Goal: Information Seeking & Learning: Learn about a topic

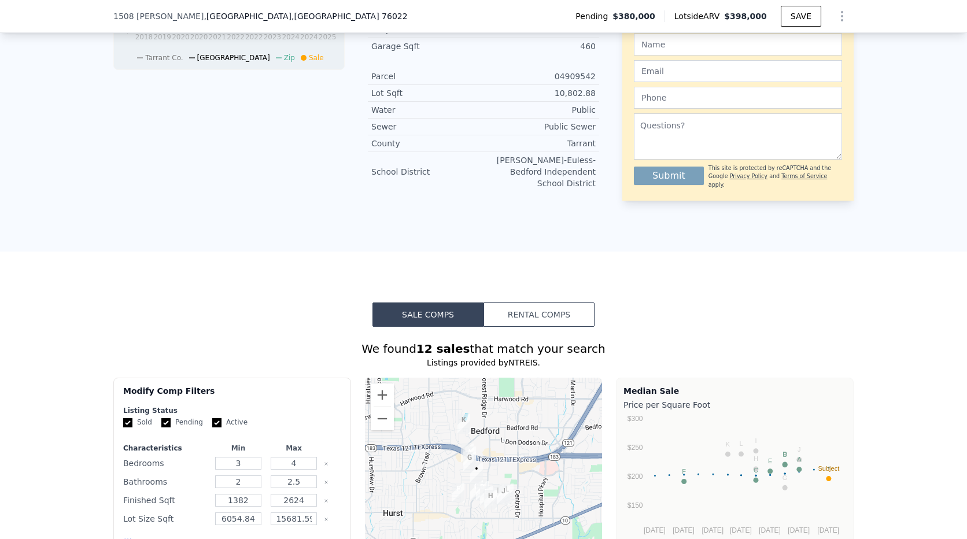
scroll to position [1095, 0]
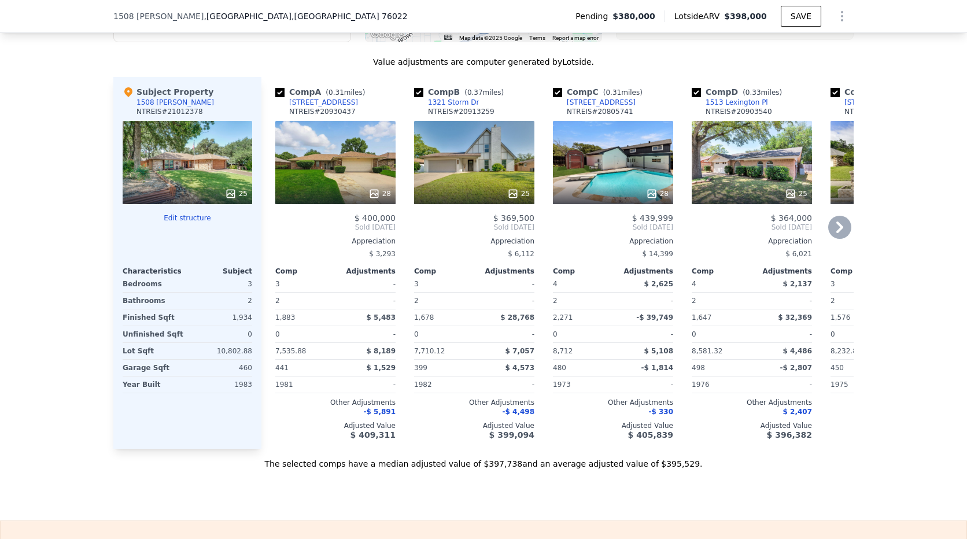
click at [831, 227] on icon at bounding box center [840, 227] width 23 height 23
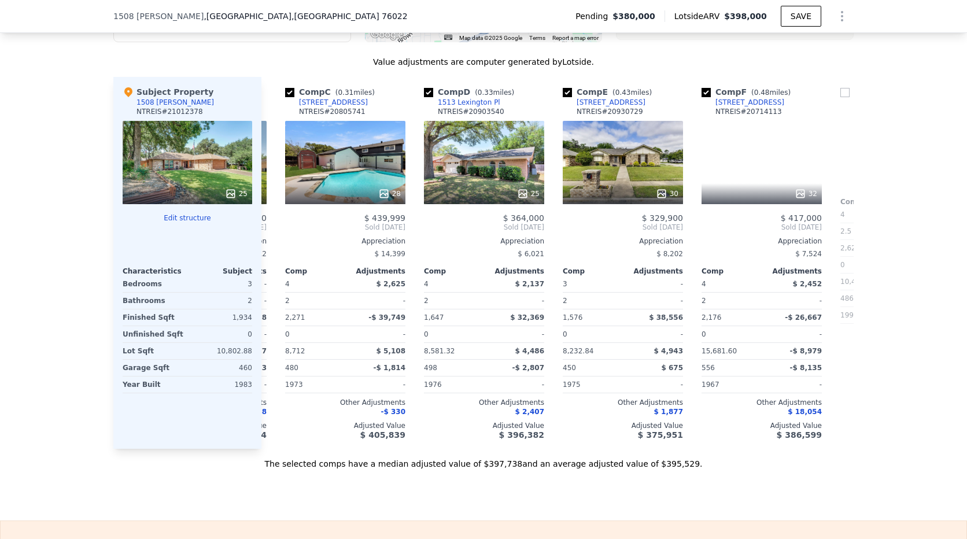
scroll to position [0, 278]
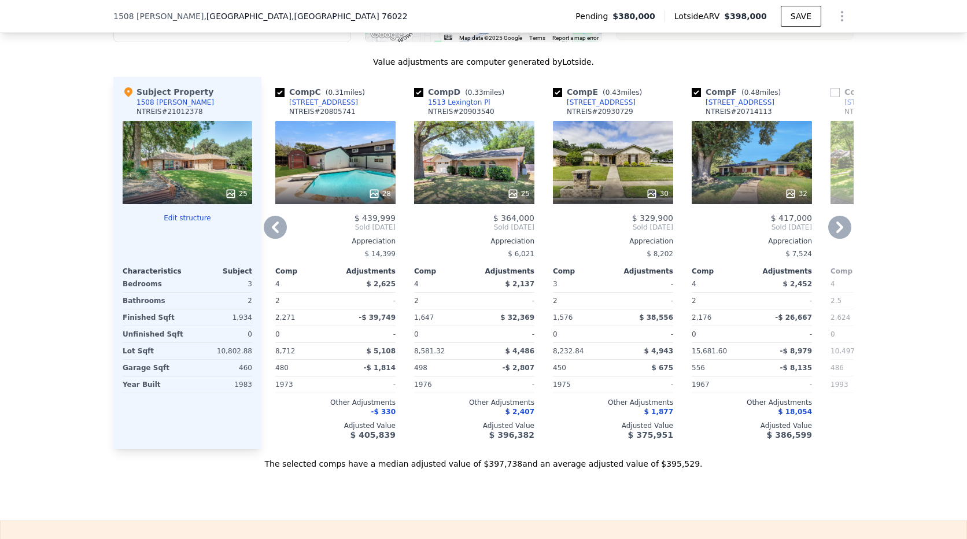
click at [836, 230] on icon at bounding box center [840, 227] width 23 height 23
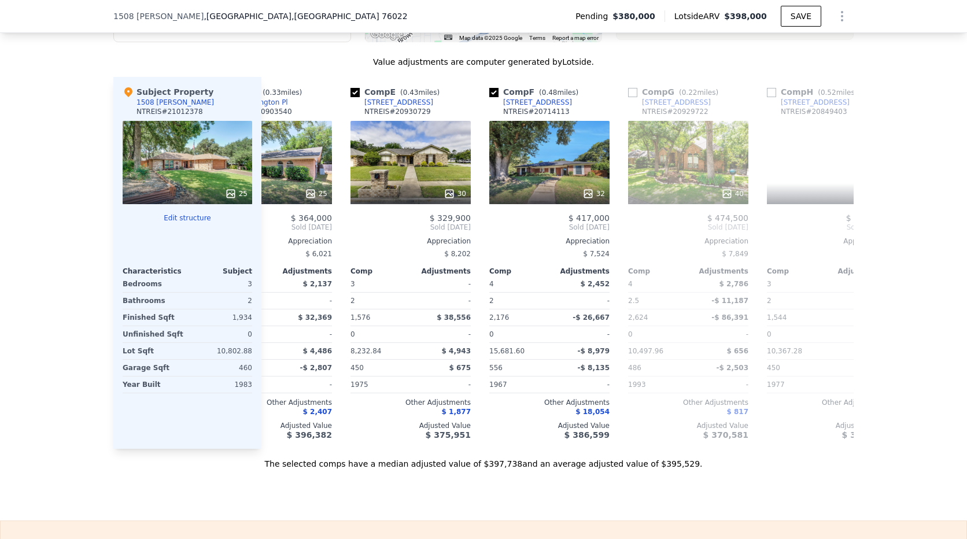
scroll to position [0, 555]
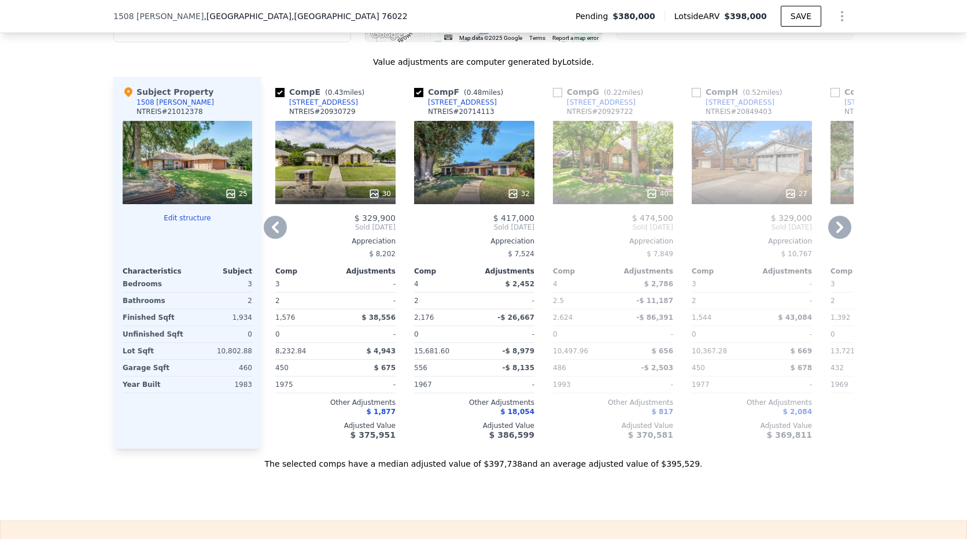
click at [839, 225] on icon at bounding box center [840, 228] width 7 height 12
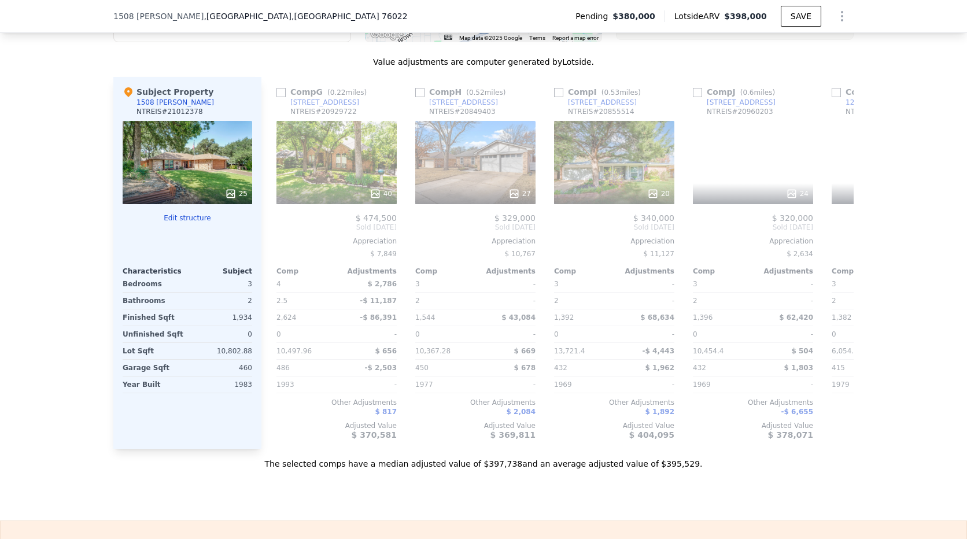
scroll to position [0, 833]
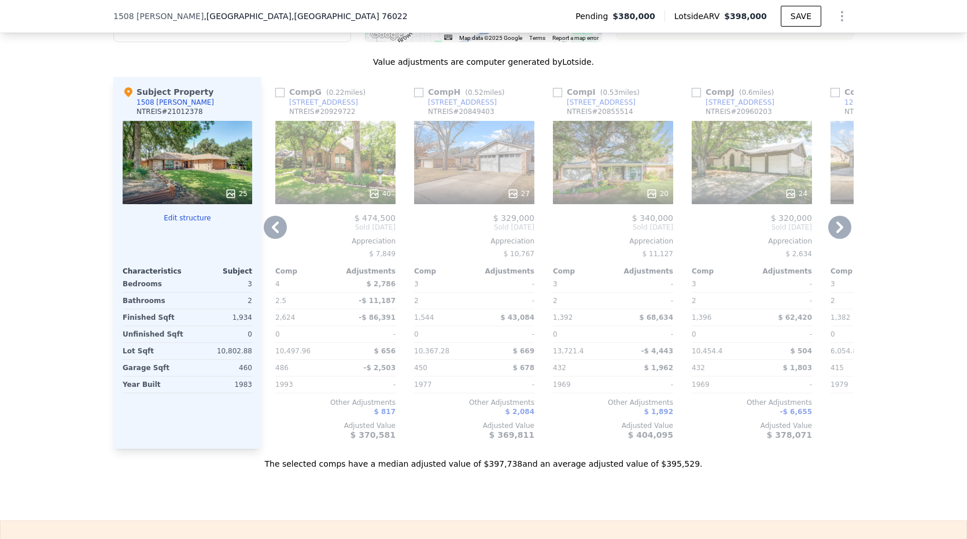
click at [278, 223] on icon at bounding box center [275, 227] width 23 height 23
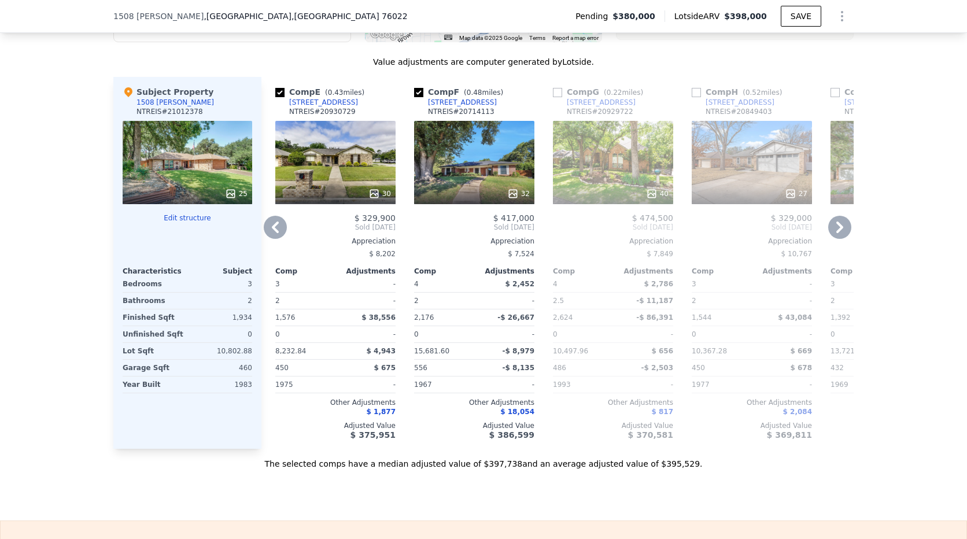
click at [275, 223] on icon at bounding box center [275, 227] width 23 height 23
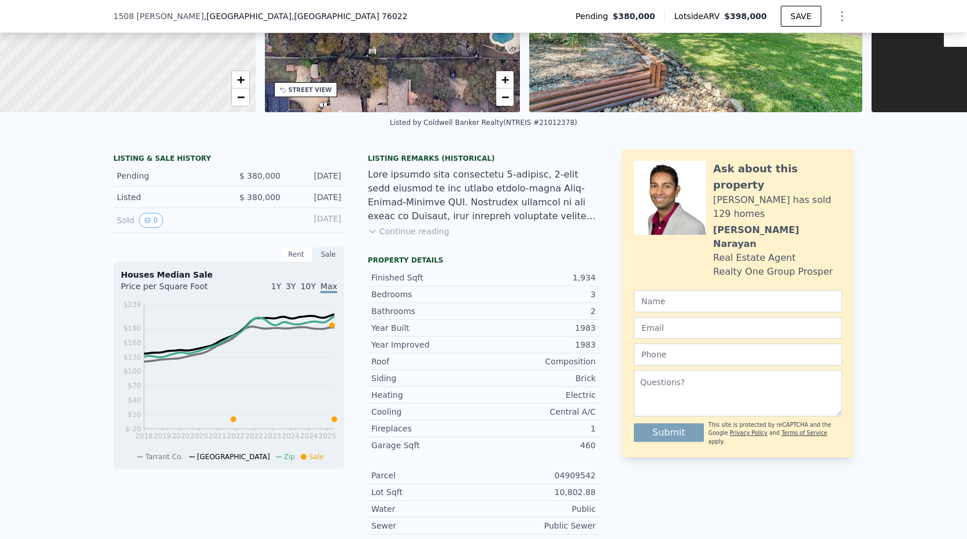
scroll to position [0, 0]
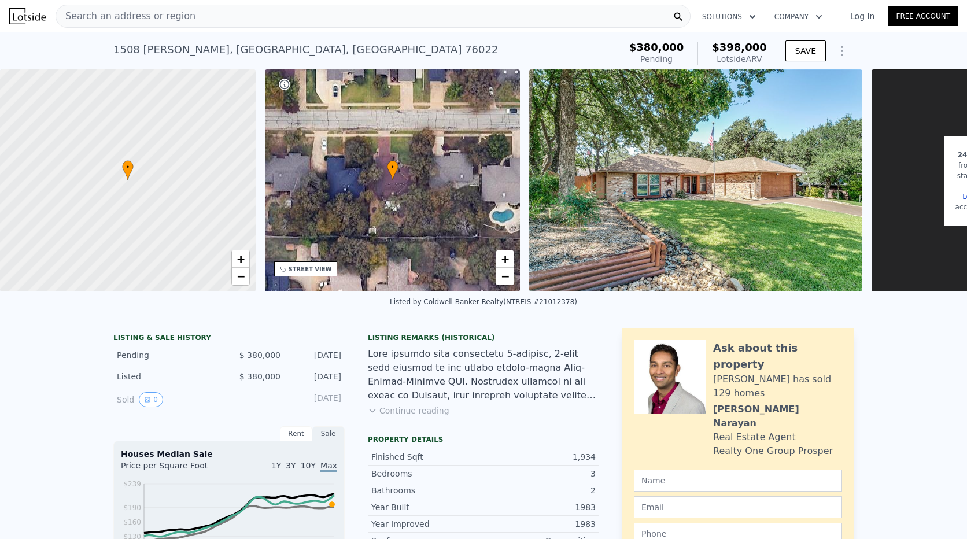
drag, startPoint x: 955, startPoint y: 24, endPoint x: 955, endPoint y: 32, distance: 7.5
click at [955, 32] on nav "Search an address or region Solutions Company Open main menu Log In Free Account" at bounding box center [483, 16] width 967 height 32
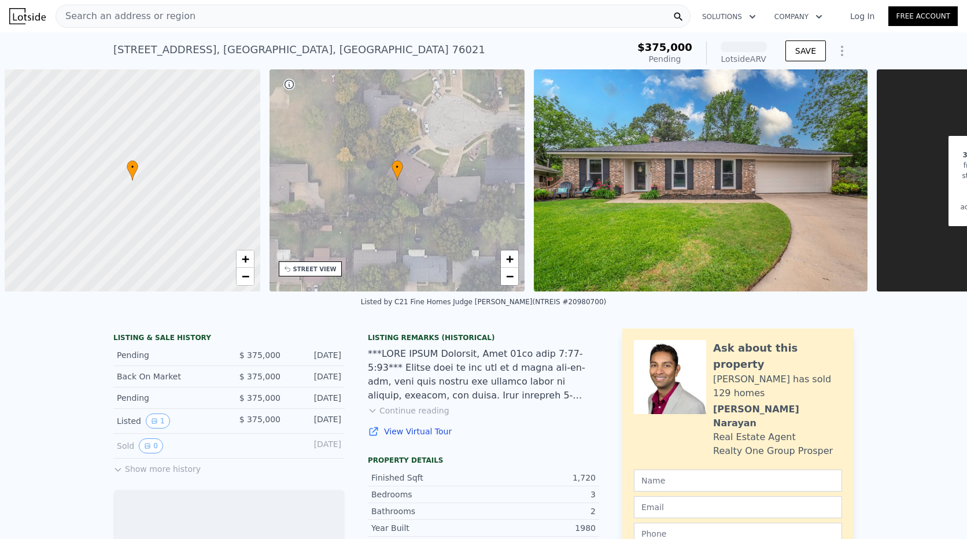
scroll to position [0, 5]
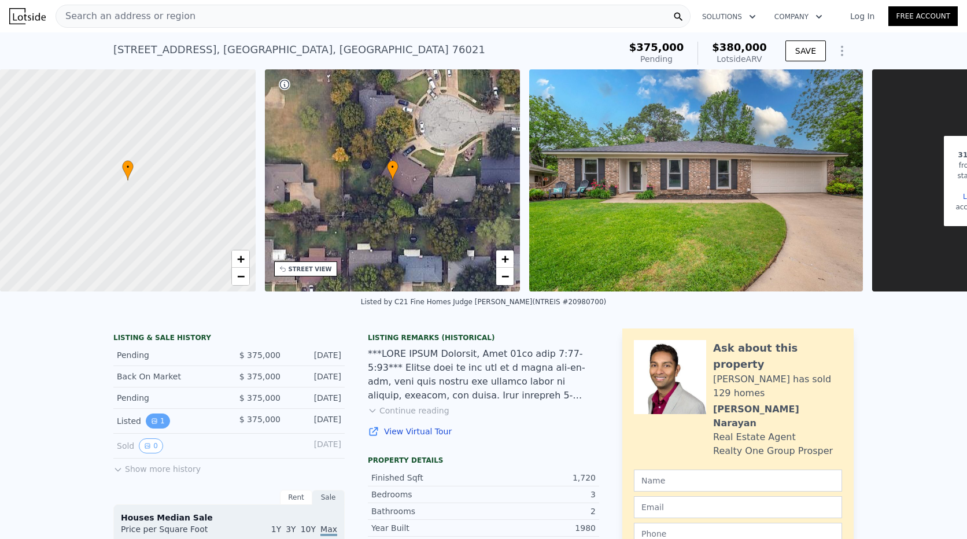
click at [152, 428] on button "1" at bounding box center [158, 421] width 24 height 15
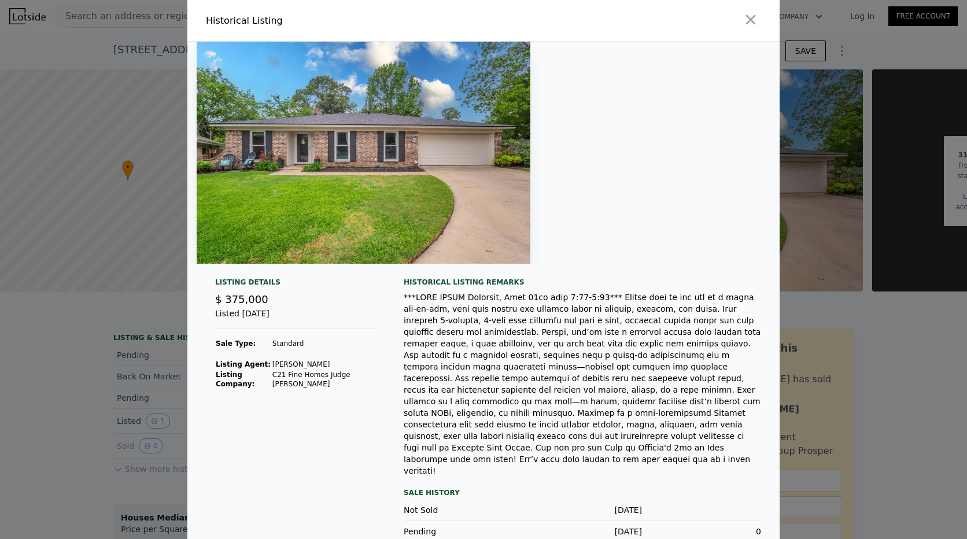
click at [46, 463] on div at bounding box center [483, 269] width 967 height 539
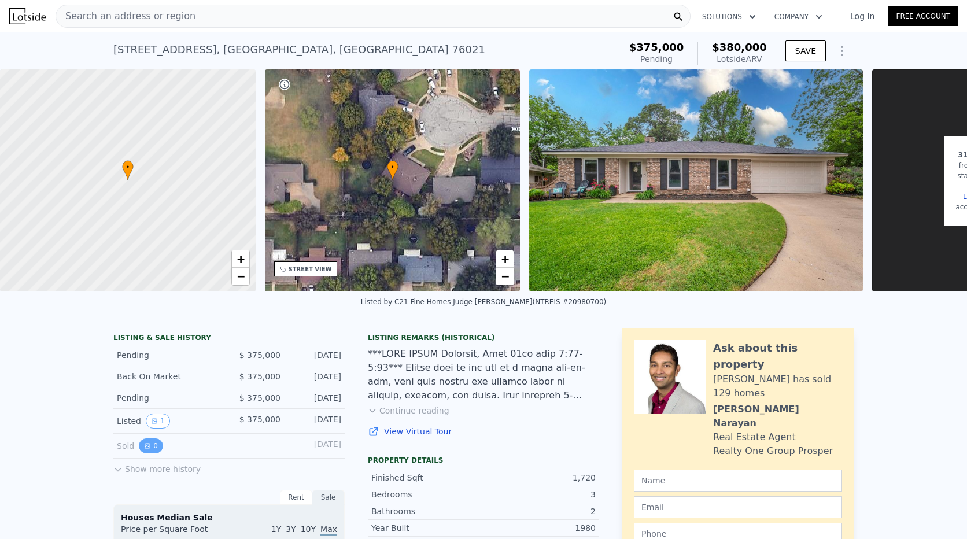
click at [146, 454] on button "0" at bounding box center [151, 446] width 24 height 15
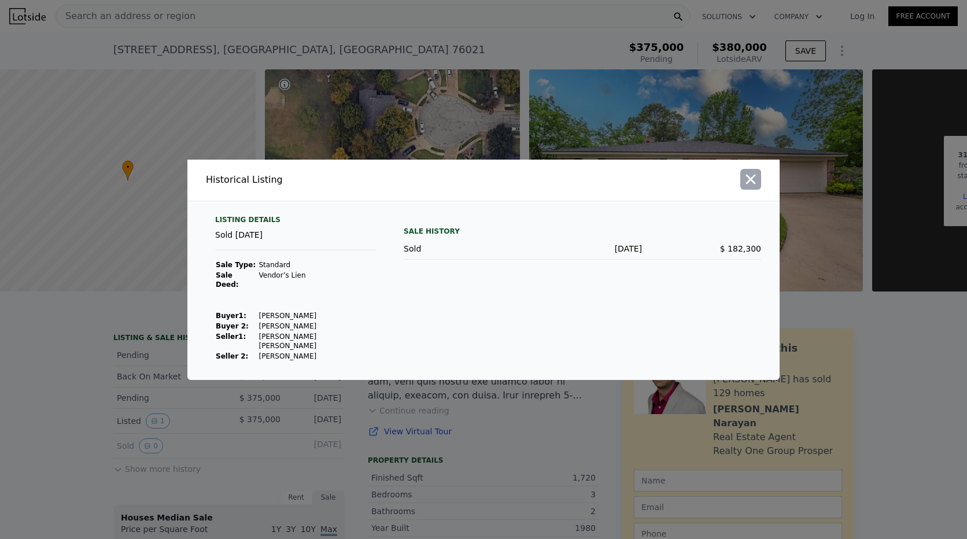
click at [745, 187] on icon "button" at bounding box center [751, 179] width 16 height 16
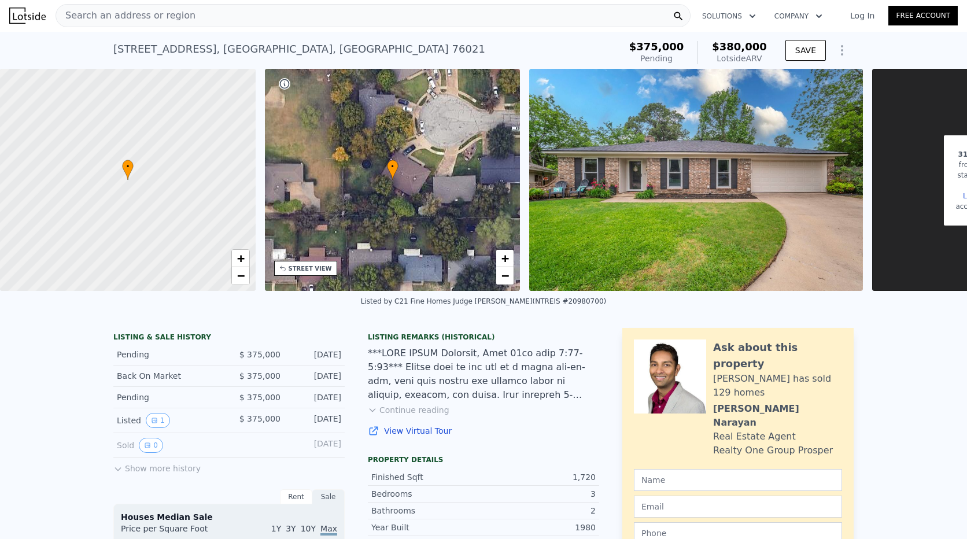
scroll to position [0, 0]
